Goal: Information Seeking & Learning: Check status

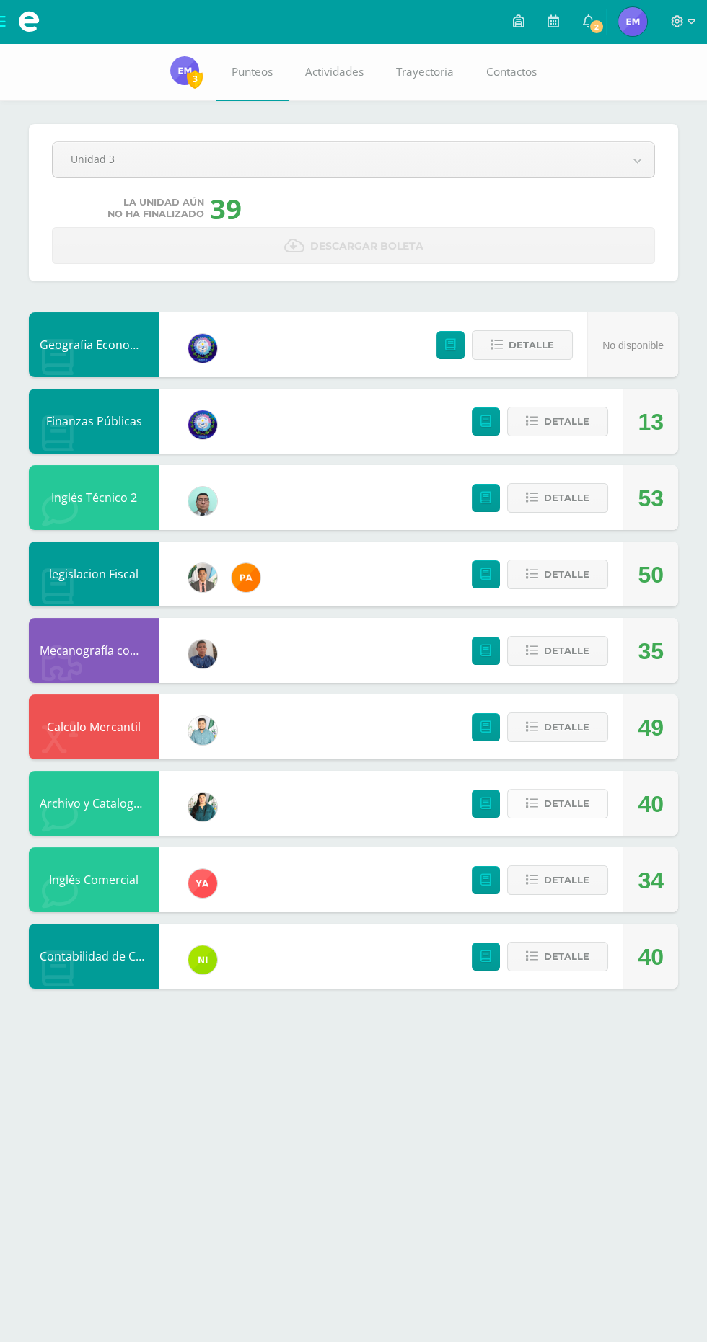
click at [532, 804] on icon at bounding box center [532, 804] width 12 height 12
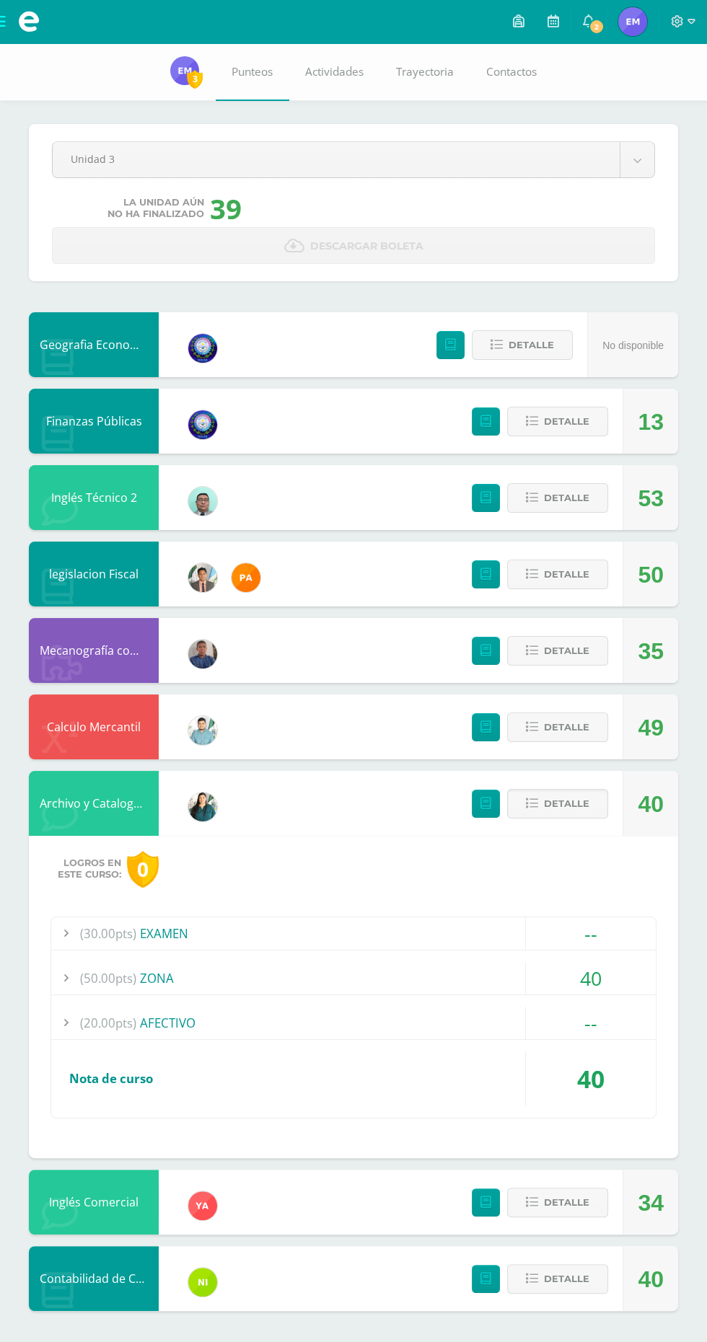
click at [116, 941] on span "(30.00pts)" at bounding box center [108, 933] width 56 height 32
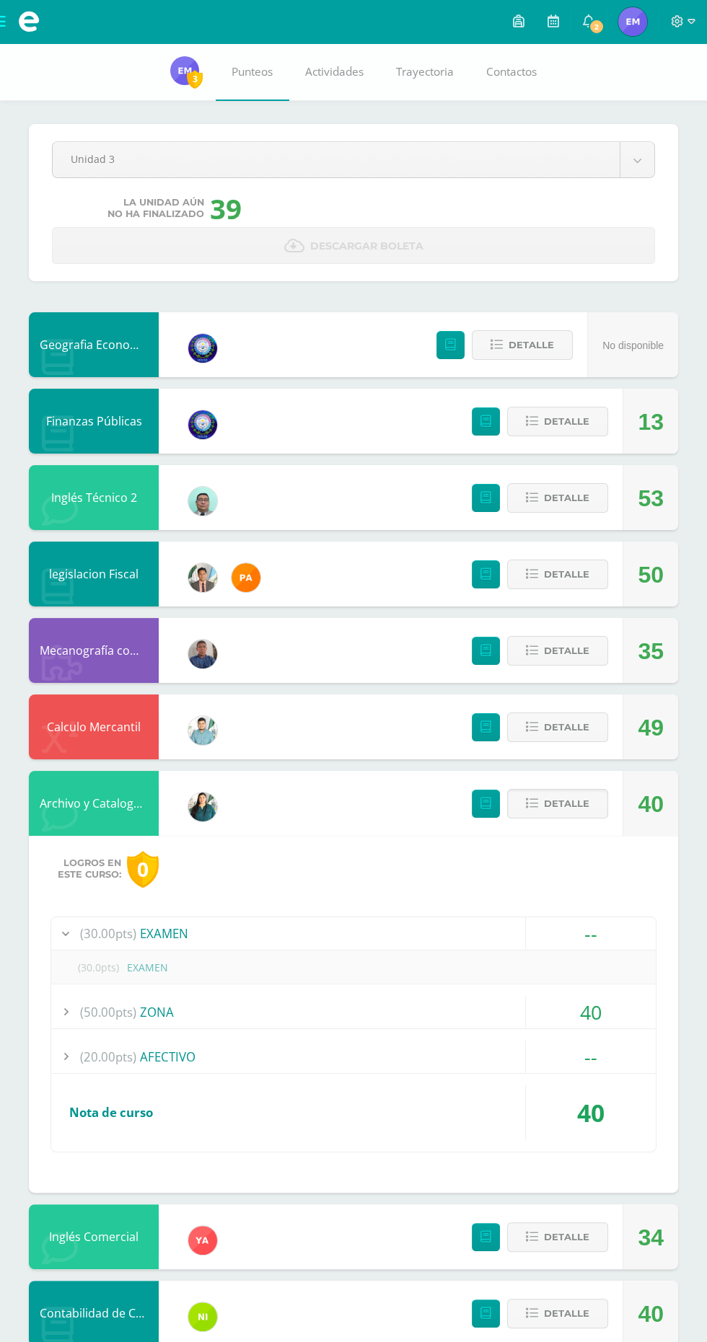
click at [83, 1002] on span "(50.00pts)" at bounding box center [108, 1012] width 56 height 32
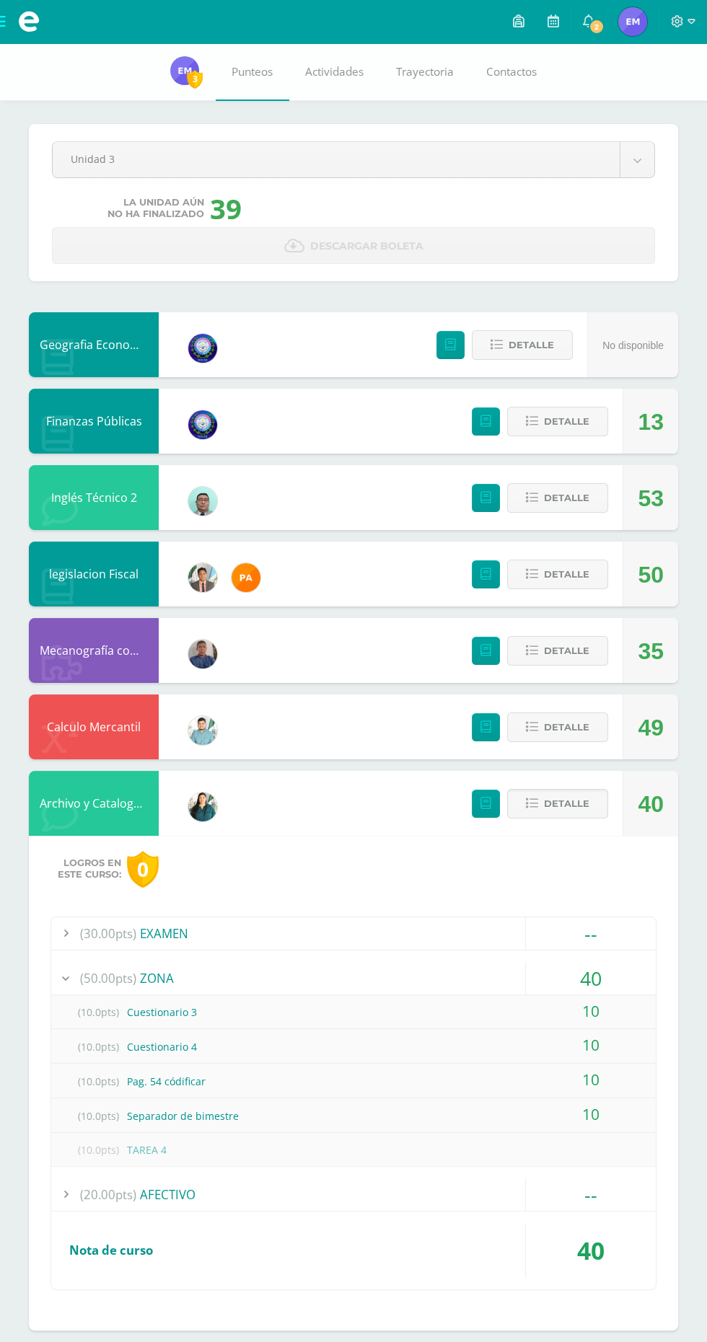
click at [88, 925] on span "(30.00pts)" at bounding box center [108, 933] width 56 height 32
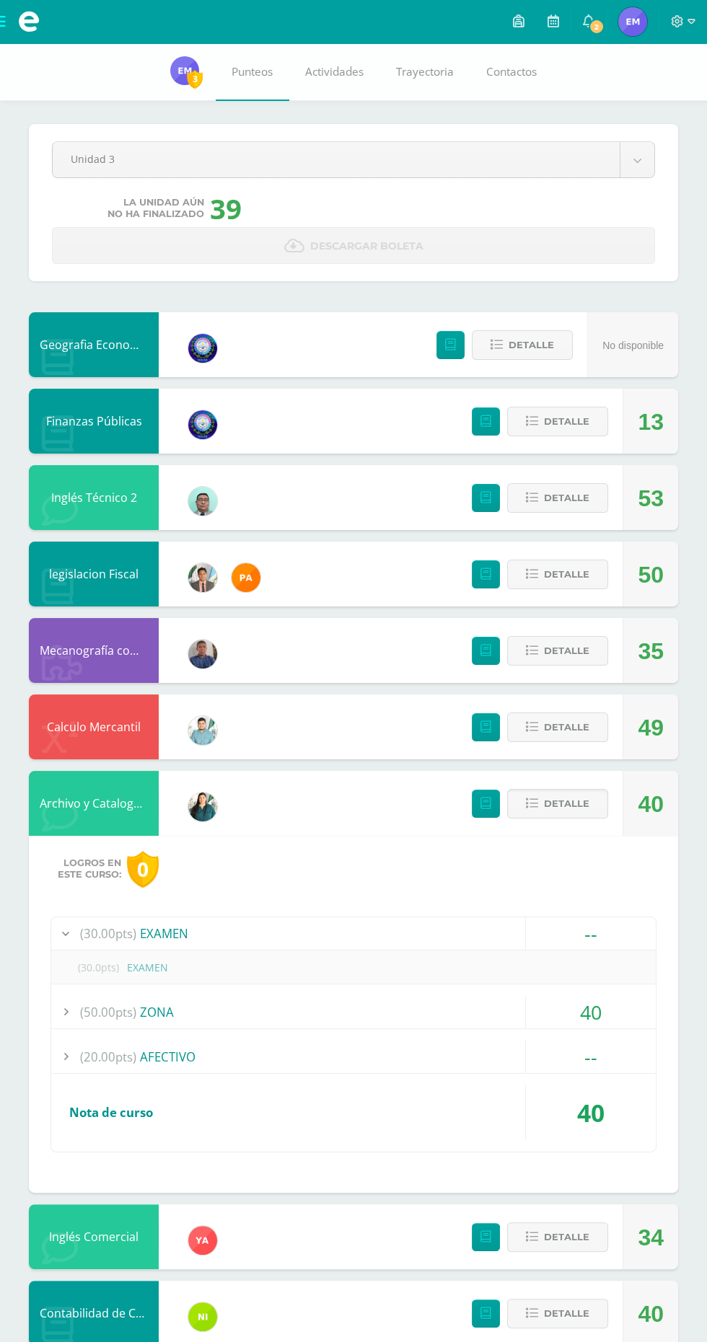
click at [73, 806] on icon at bounding box center [60, 816] width 36 height 36
click at [564, 800] on span "Detalle" at bounding box center [566, 803] width 45 height 27
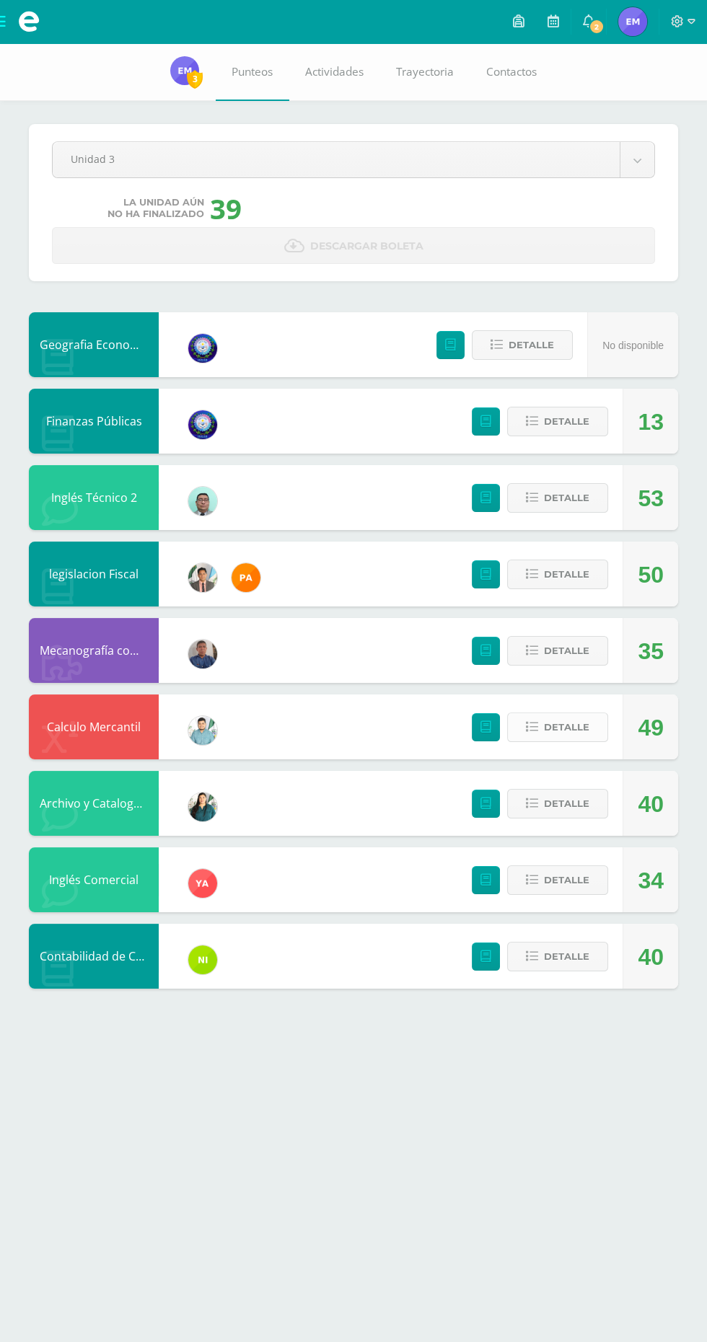
click at [559, 723] on span "Detalle" at bounding box center [566, 727] width 45 height 27
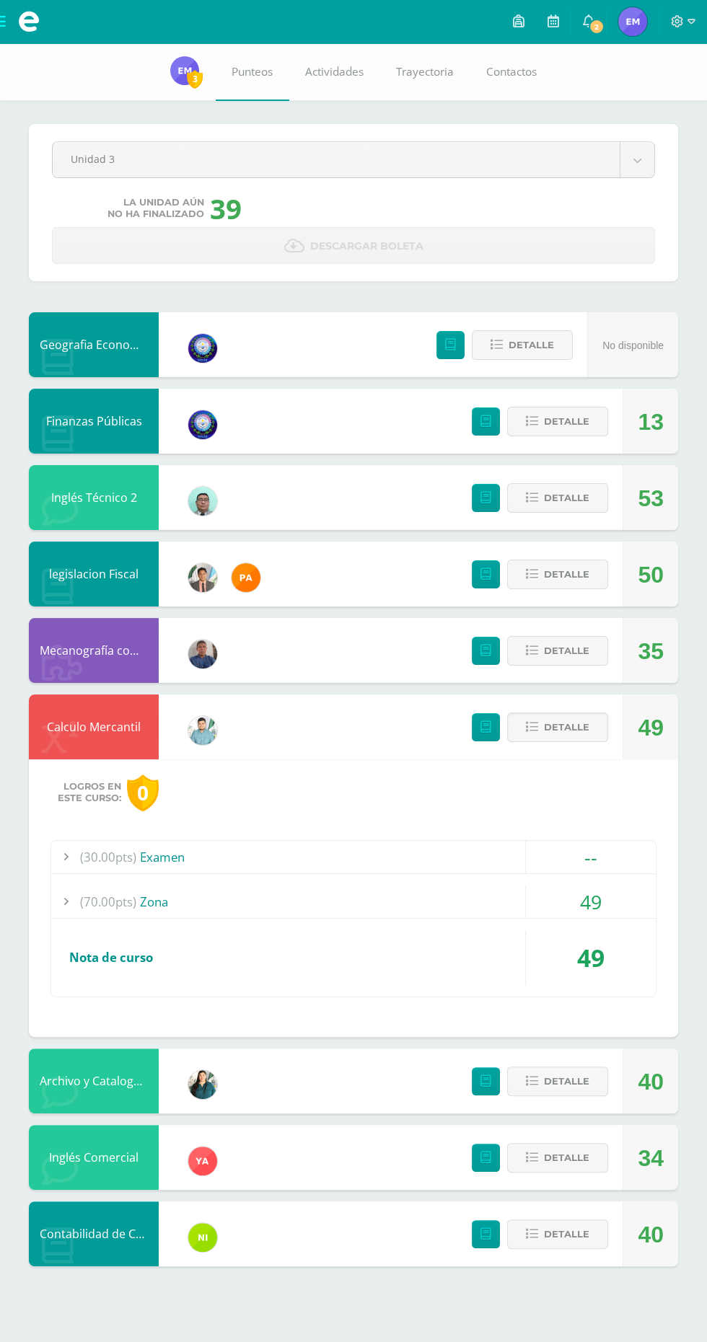
click at [492, 889] on div "(70.00pts) Zona" at bounding box center [353, 902] width 604 height 32
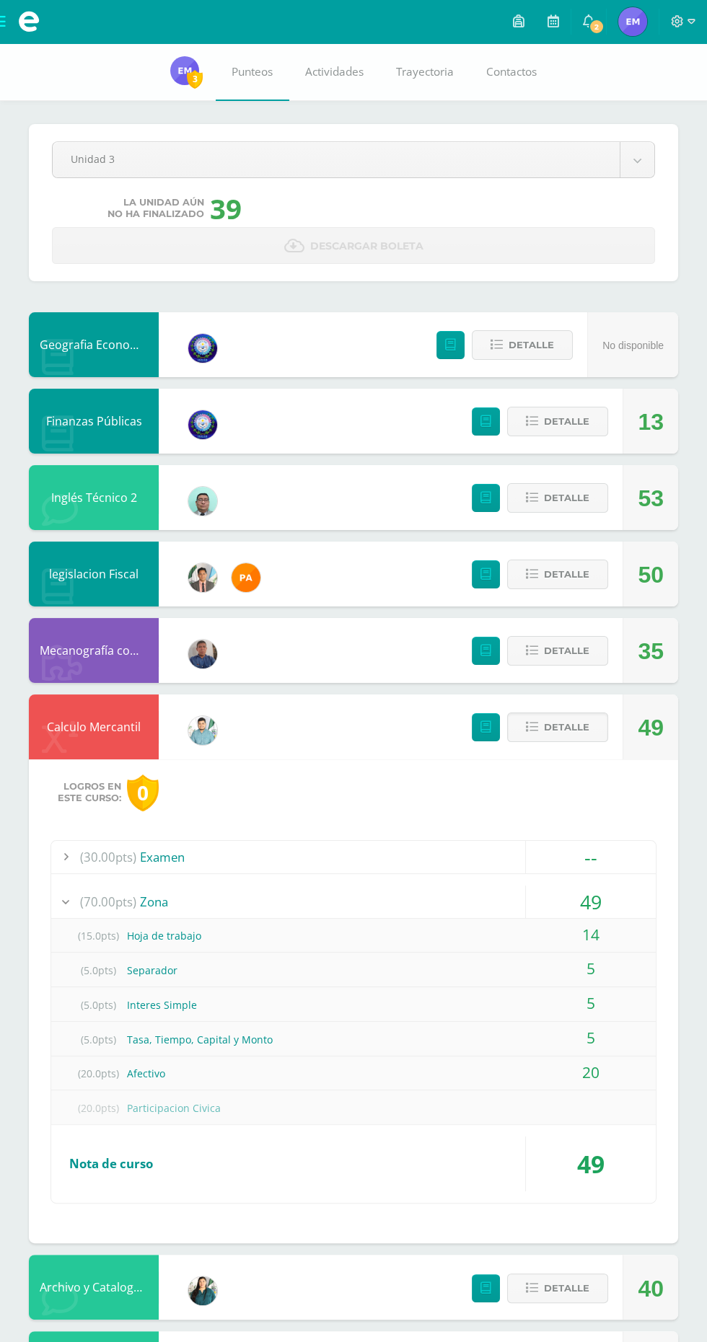
scroll to position [25, 0]
